Goal: Task Accomplishment & Management: Use online tool/utility

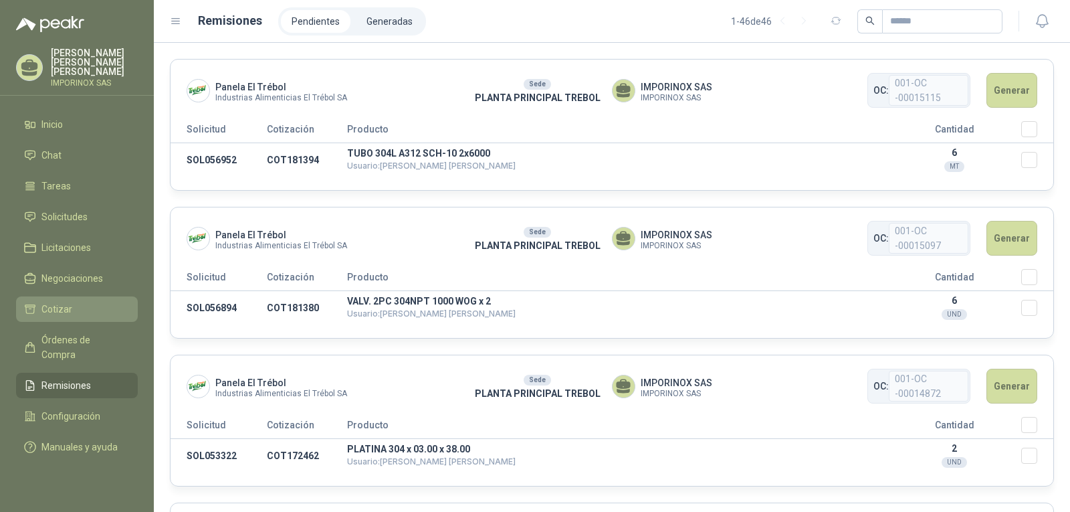
click at [60, 303] on span "Cotizar" at bounding box center [56, 309] width 31 height 15
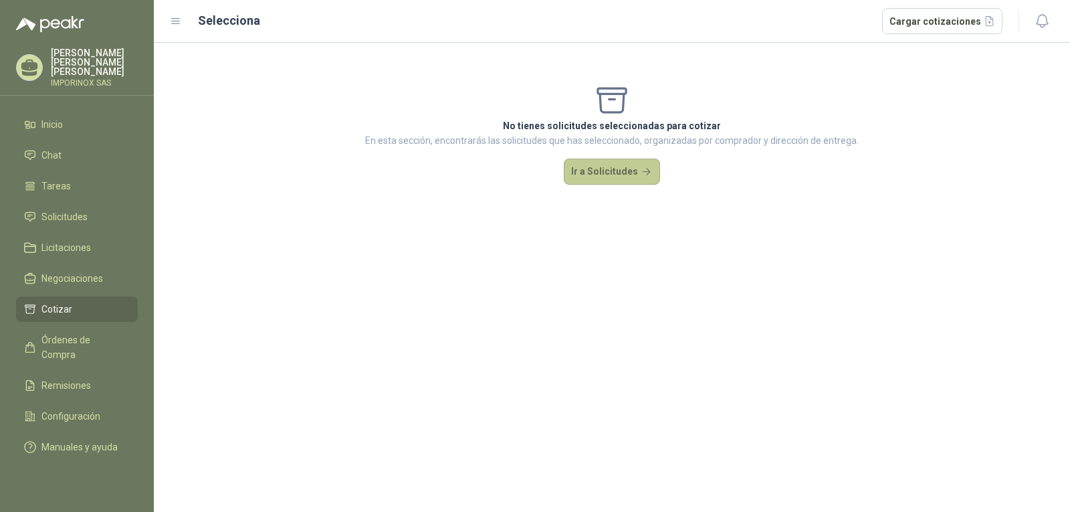
click at [629, 175] on button "Ir a Solicitudes" at bounding box center [612, 171] width 96 height 27
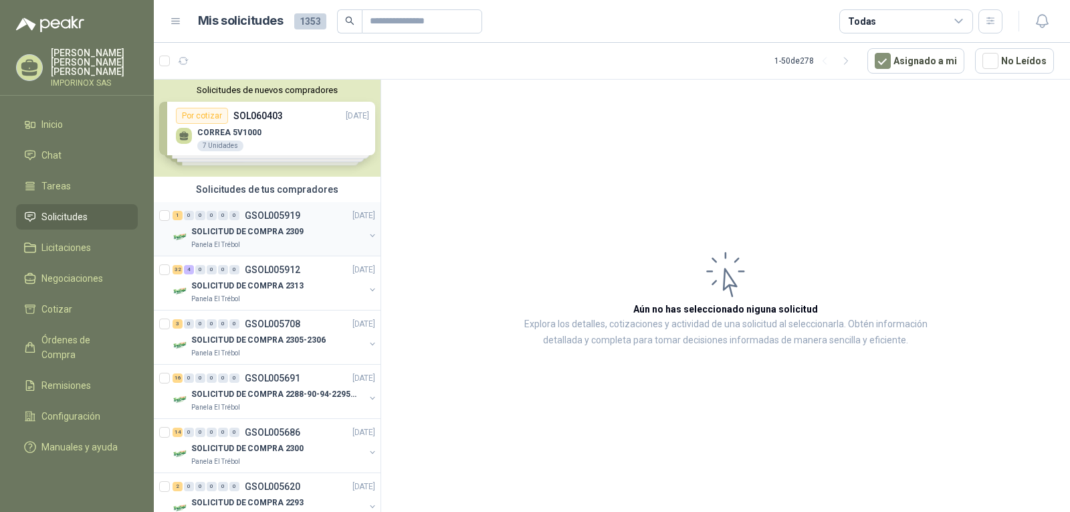
click at [298, 221] on div "1 0 0 0 0 0 GSOL005919 [DATE]" at bounding box center [275, 215] width 205 height 16
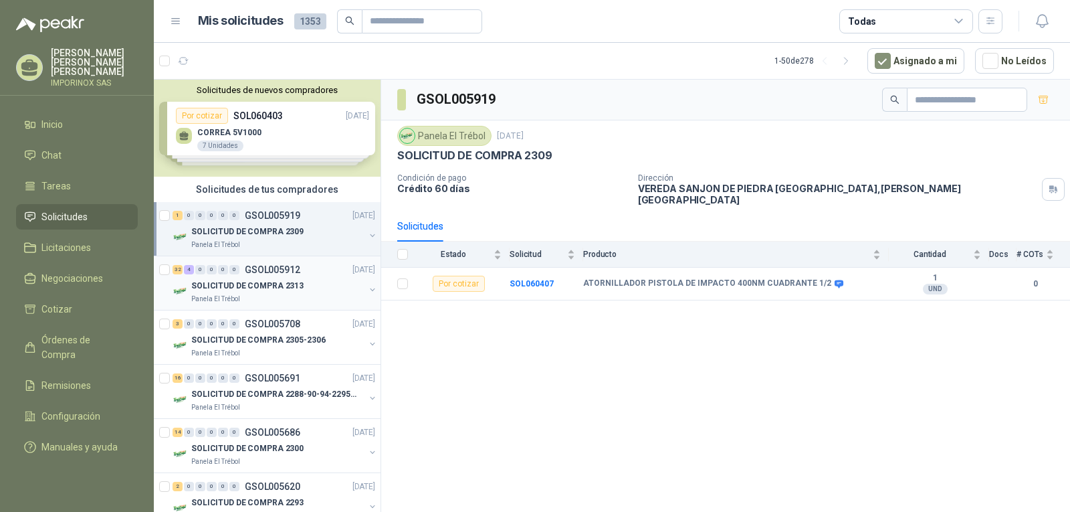
click at [253, 286] on p "SOLICITUD DE COMPRA 2313" at bounding box center [247, 285] width 112 height 13
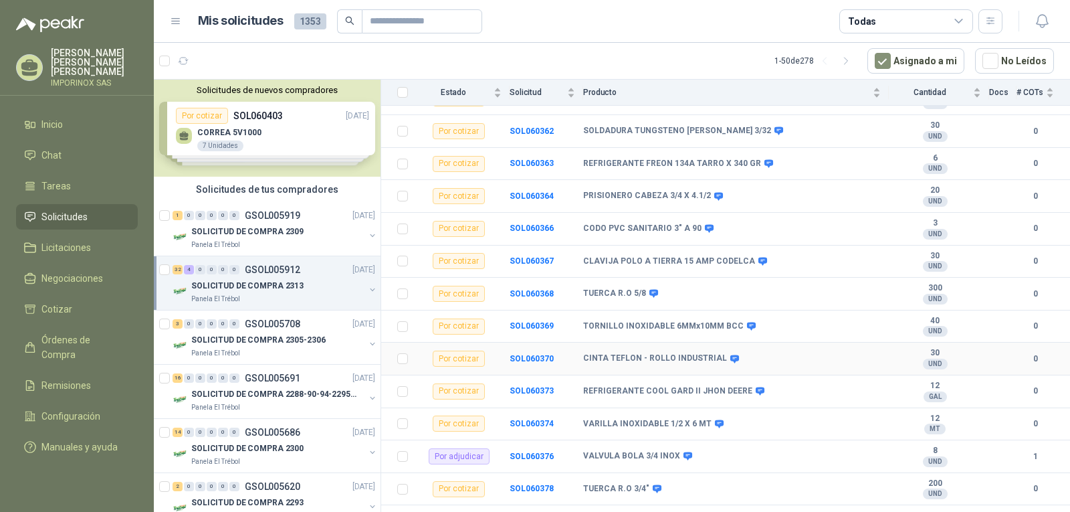
scroll to position [912, 0]
